Goal: Transaction & Acquisition: Purchase product/service

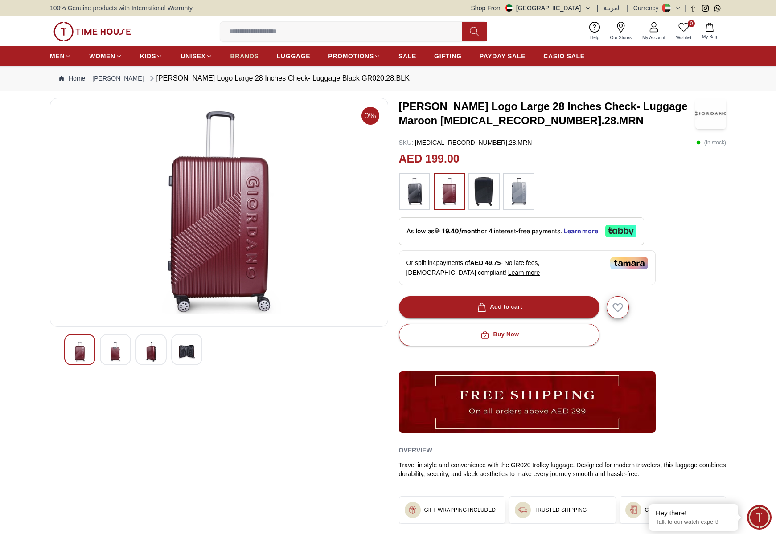
click at [246, 56] on span "BRANDS" at bounding box center [244, 56] width 29 height 9
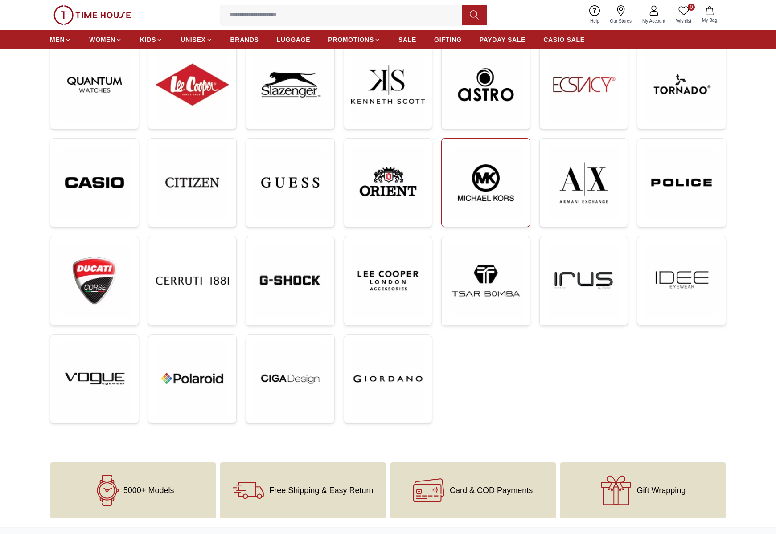
scroll to position [153, 0]
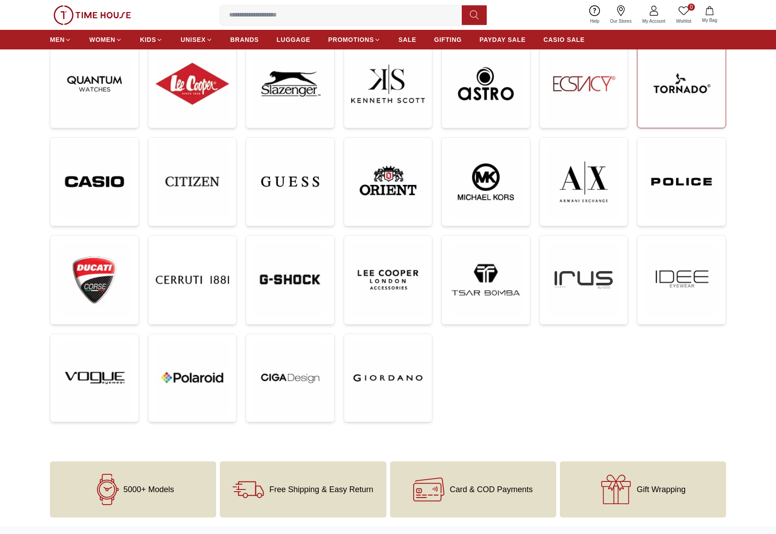
click at [700, 76] on img at bounding box center [681, 84] width 74 height 74
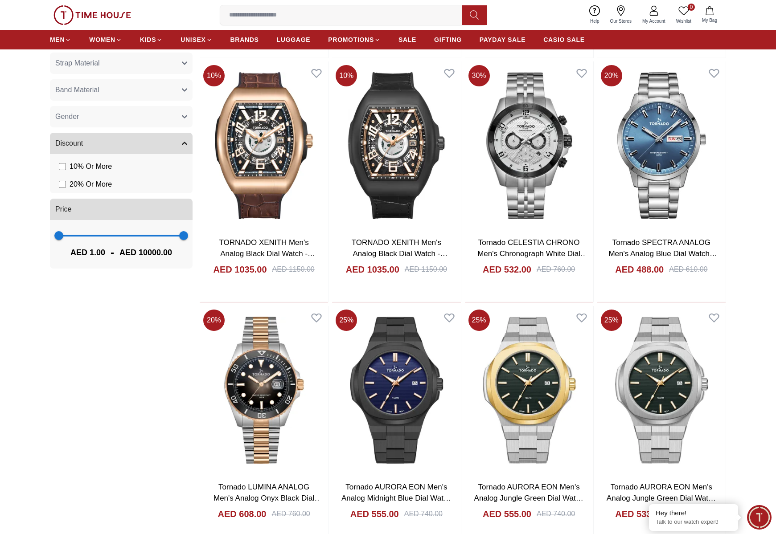
scroll to position [686, 0]
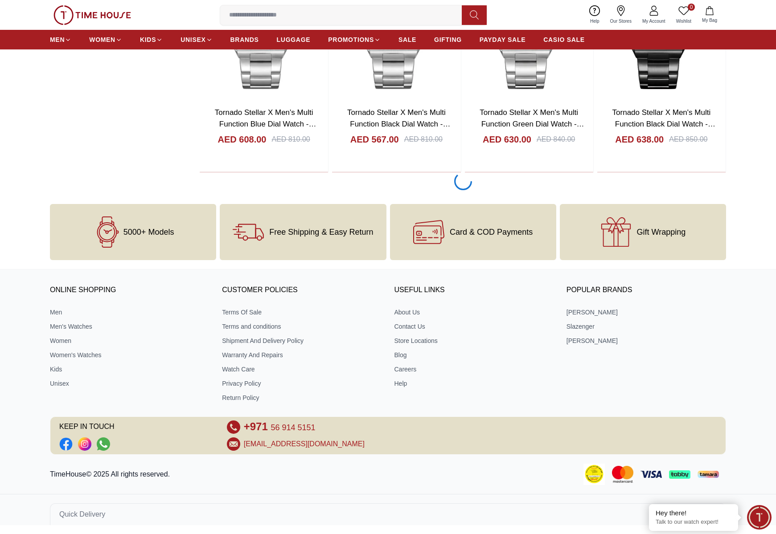
scroll to position [1547, 0]
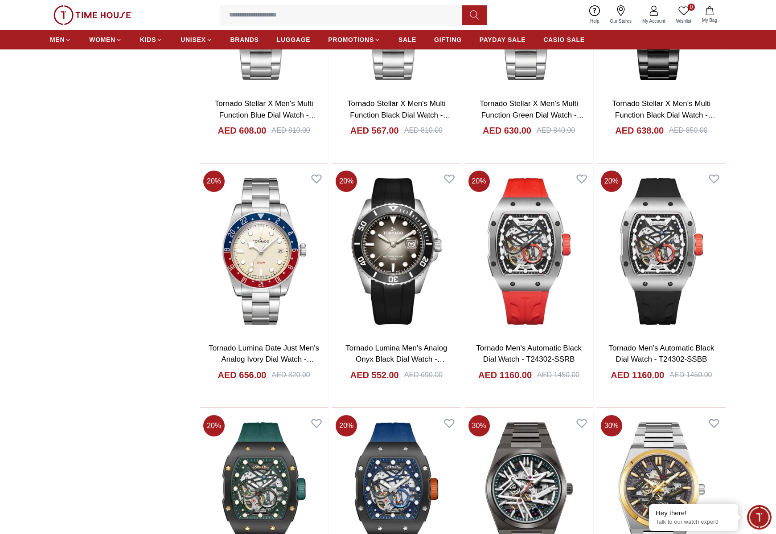
scroll to position [1559, 0]
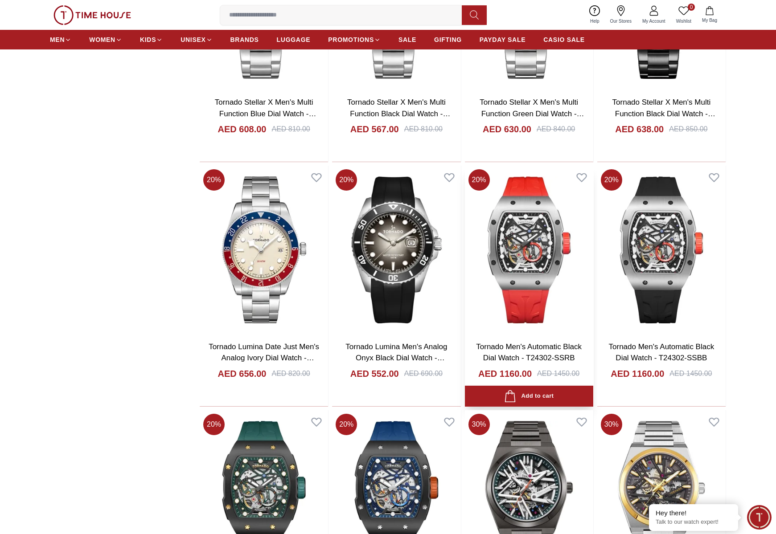
click at [525, 253] on img at bounding box center [529, 250] width 128 height 168
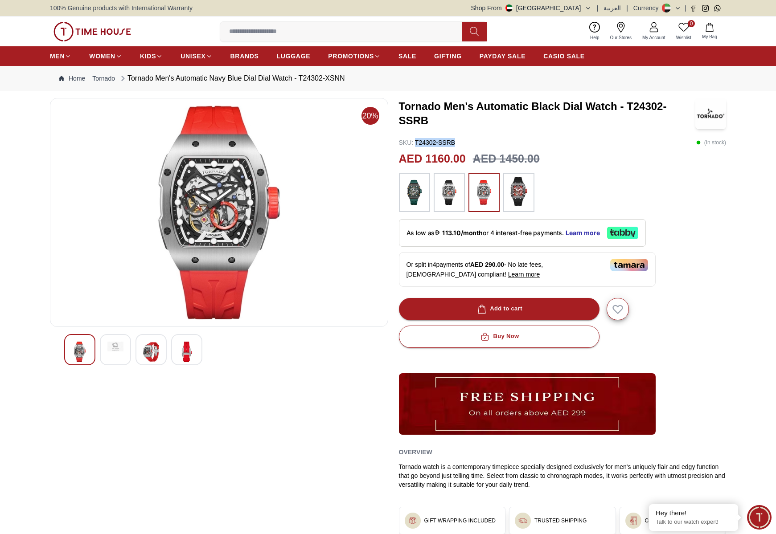
drag, startPoint x: 414, startPoint y: 144, endPoint x: 469, endPoint y: 141, distance: 54.9
click at [469, 141] on div "SKU : T24302-SSRB ( In stock )" at bounding box center [562, 142] width 327 height 9
copy p "T24302-SSRB"
